Goal: Find contact information: Find contact information

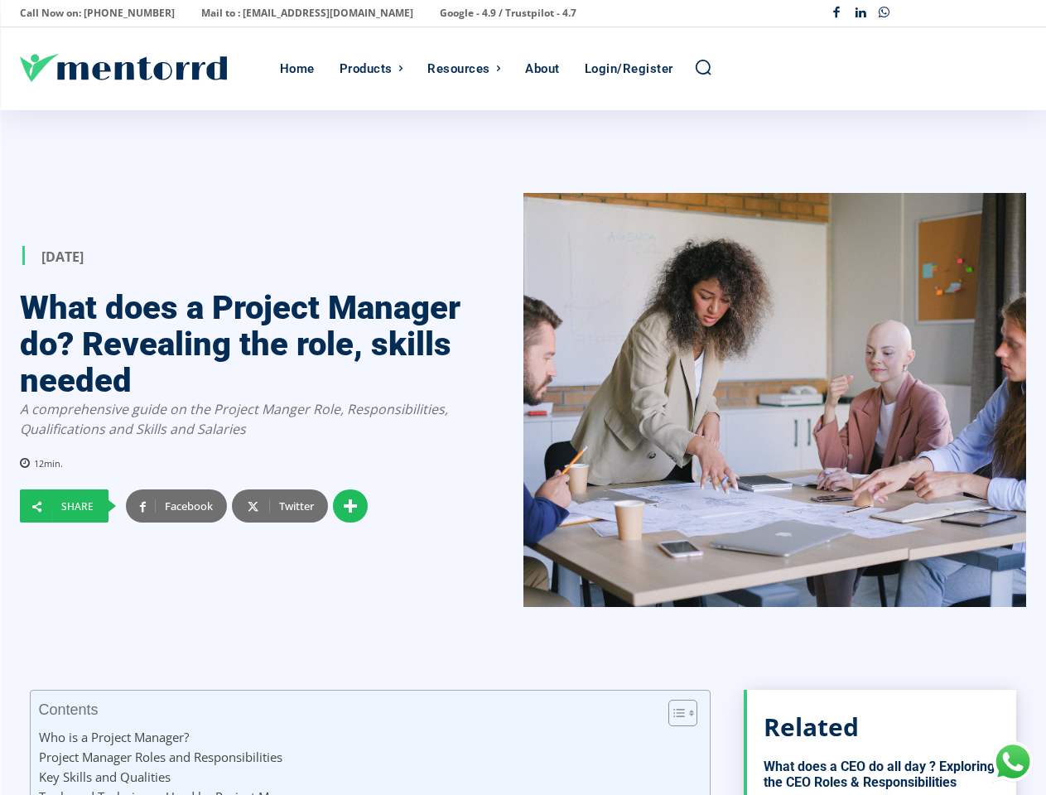
click at [523, 397] on div at bounding box center [774, 400] width 503 height 414
click at [92, 13] on p "Call Now on: [PHONE_NUMBER]" at bounding box center [97, 13] width 155 height 23
click at [262, 13] on p "Mail to : [EMAIL_ADDRESS][DOMAIN_NAME]" at bounding box center [307, 13] width 212 height 23
click at [440, 13] on p "Google - 4.9 / Trustpilot - 4.7" at bounding box center [508, 13] width 137 height 23
click at [925, 13] on div "Facebook Linkedin Whatsapp" at bounding box center [925, 14] width 201 height 24
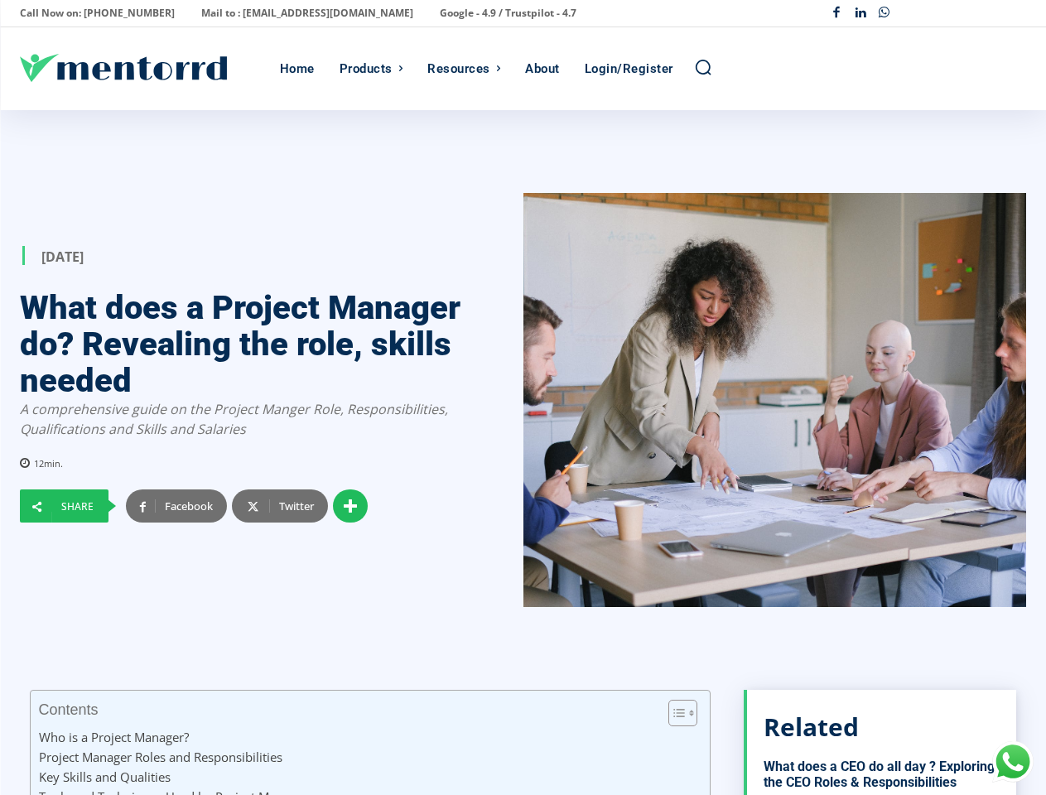
click at [371, 69] on div "Products" at bounding box center [366, 68] width 53 height 83
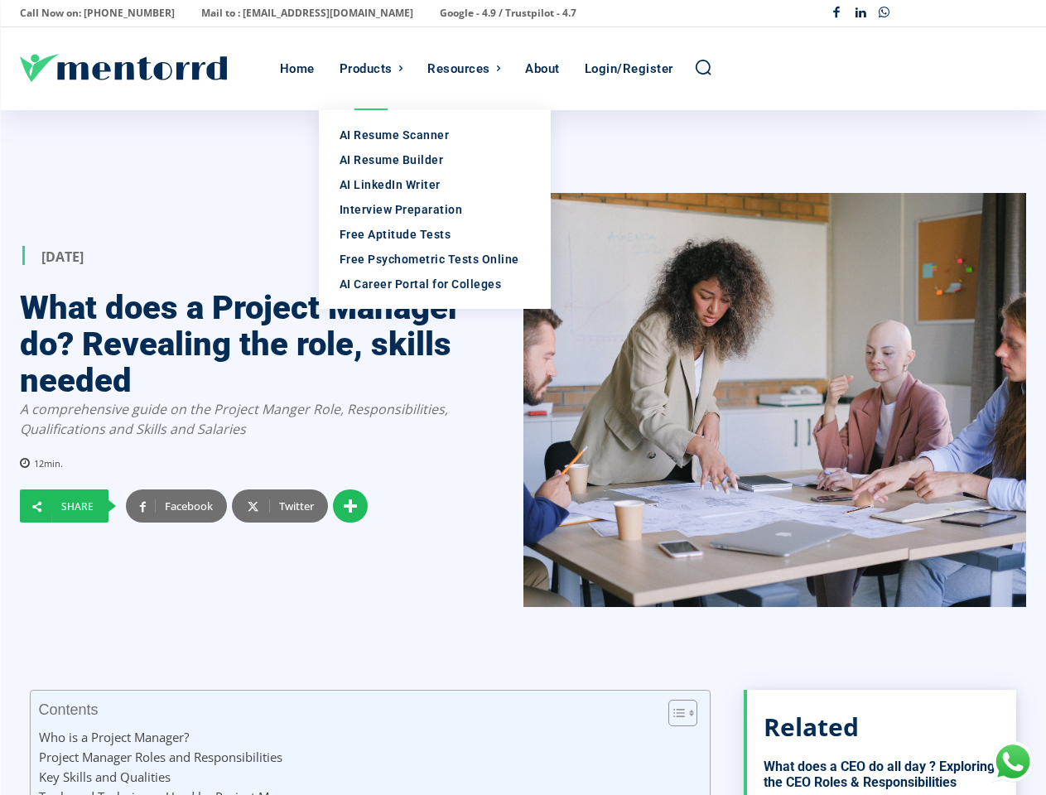
click at [464, 69] on div "Resources" at bounding box center [458, 68] width 63 height 83
click at [703, 68] on icon "Search" at bounding box center [703, 67] width 18 height 18
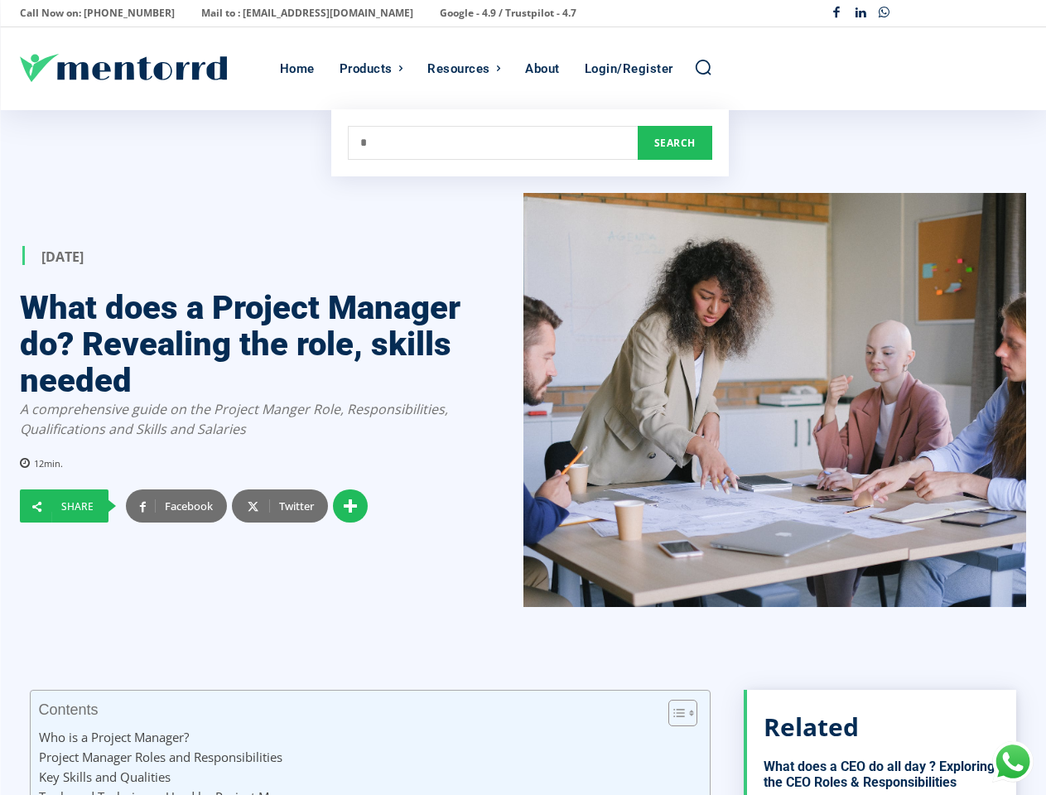
click at [523, 453] on div at bounding box center [774, 400] width 503 height 414
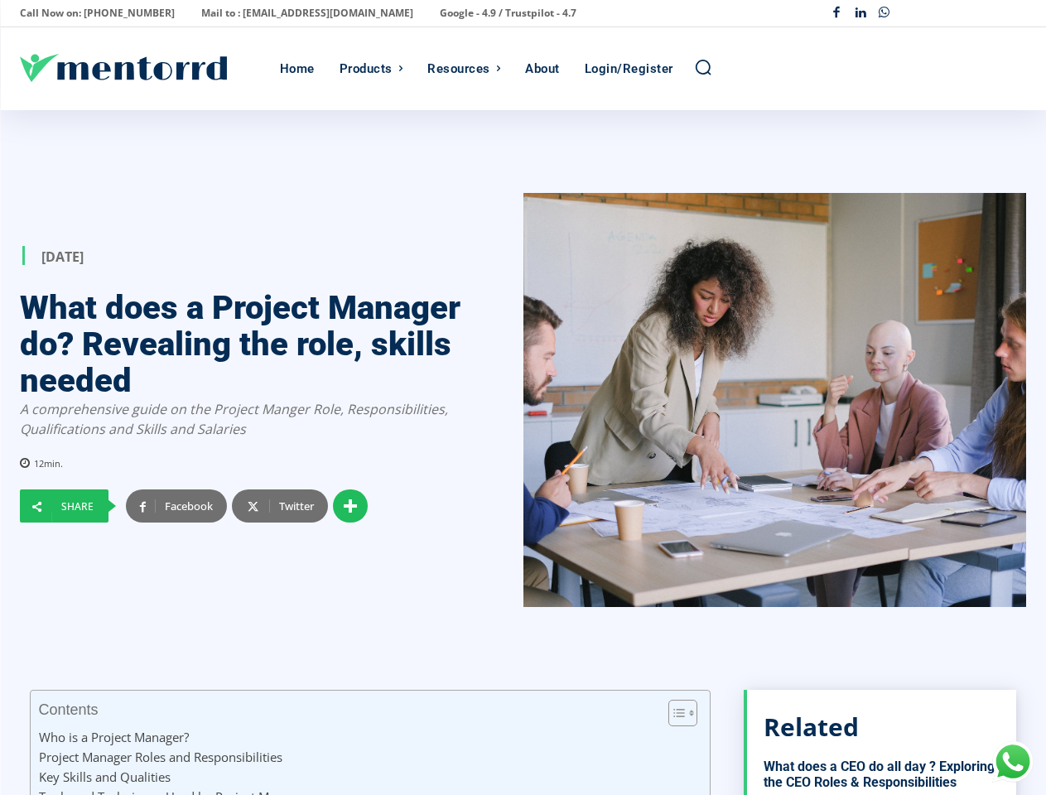
click at [523, 453] on div at bounding box center [774, 400] width 503 height 414
